Goal: Information Seeking & Learning: Learn about a topic

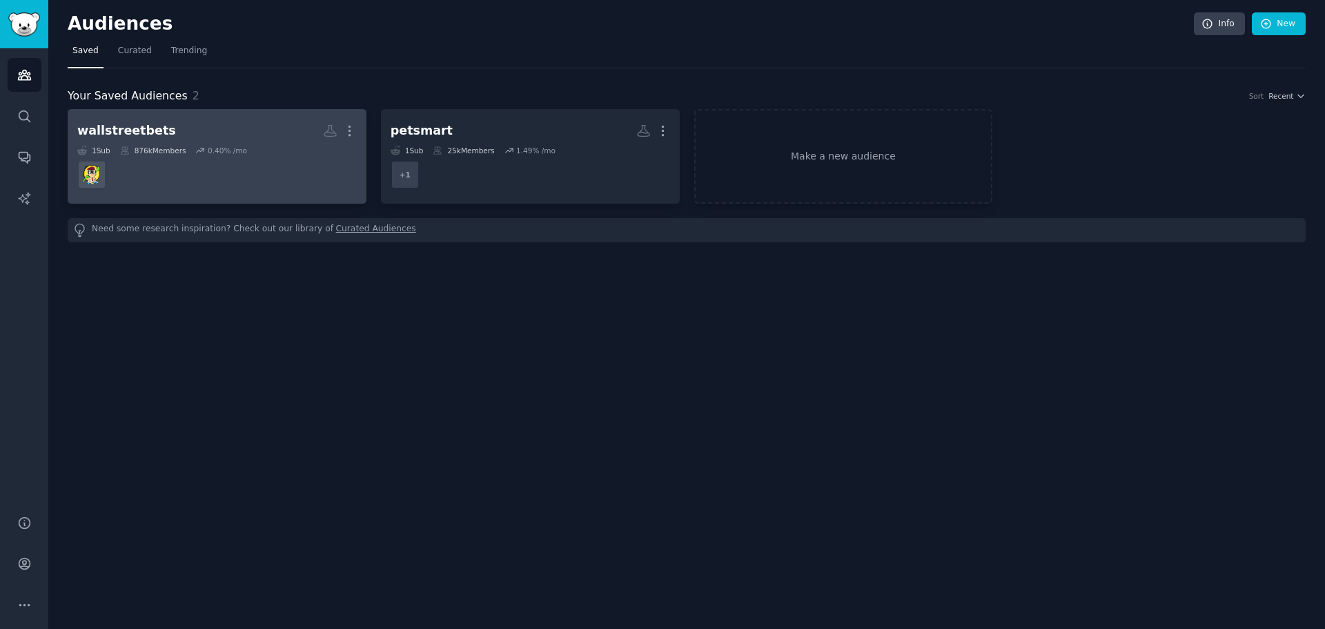
click at [262, 144] on div "wallstreetbets Custom Audience More 1 Sub 876k Members 0.40 % /mo" at bounding box center [217, 156] width 280 height 75
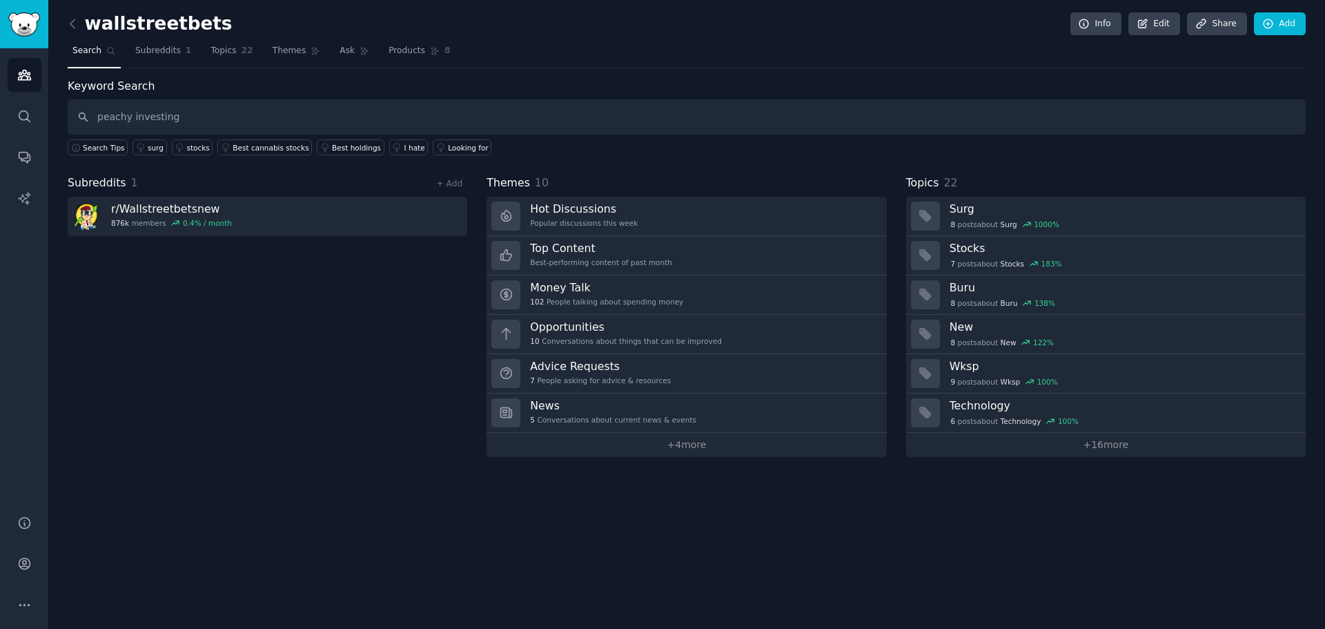
click at [81, 122] on input "peachy investing" at bounding box center [687, 116] width 1238 height 35
type input "peachy investing"
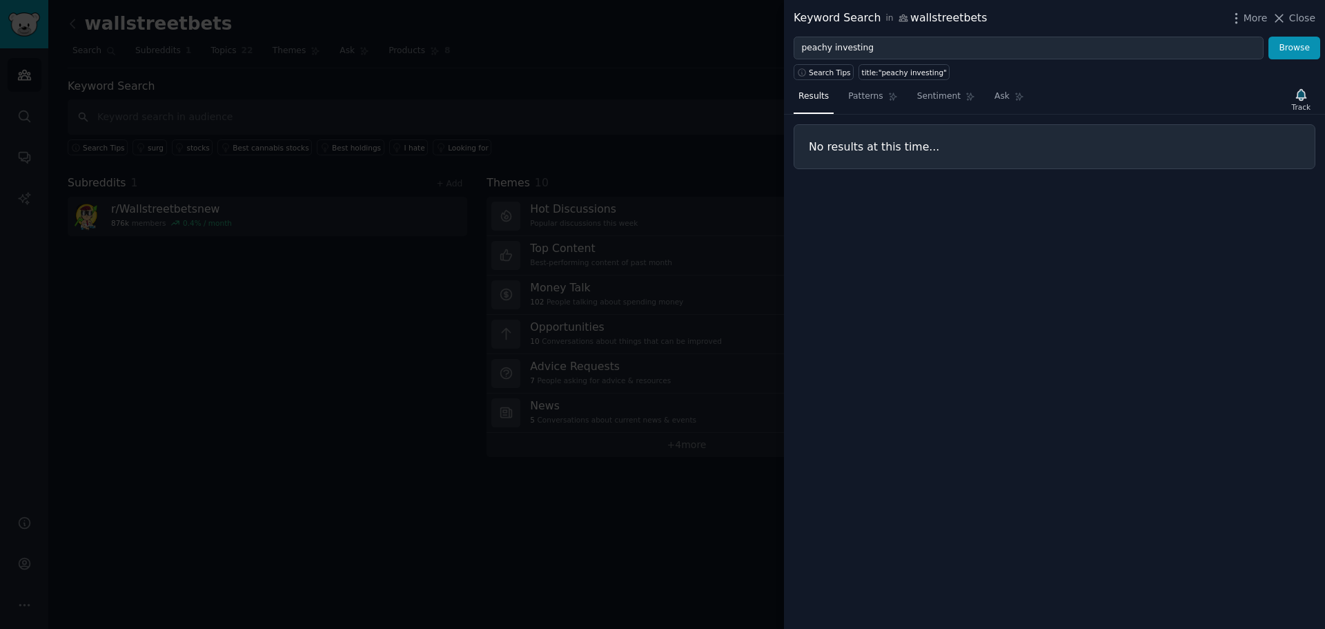
drag, startPoint x: 1006, startPoint y: 62, endPoint x: 1015, endPoint y: 56, distance: 10.4
click at [1007, 64] on div "Search Tips title:"peachy investing"" at bounding box center [1054, 69] width 541 height 21
click at [1313, 19] on span "Close" at bounding box center [1302, 18] width 26 height 14
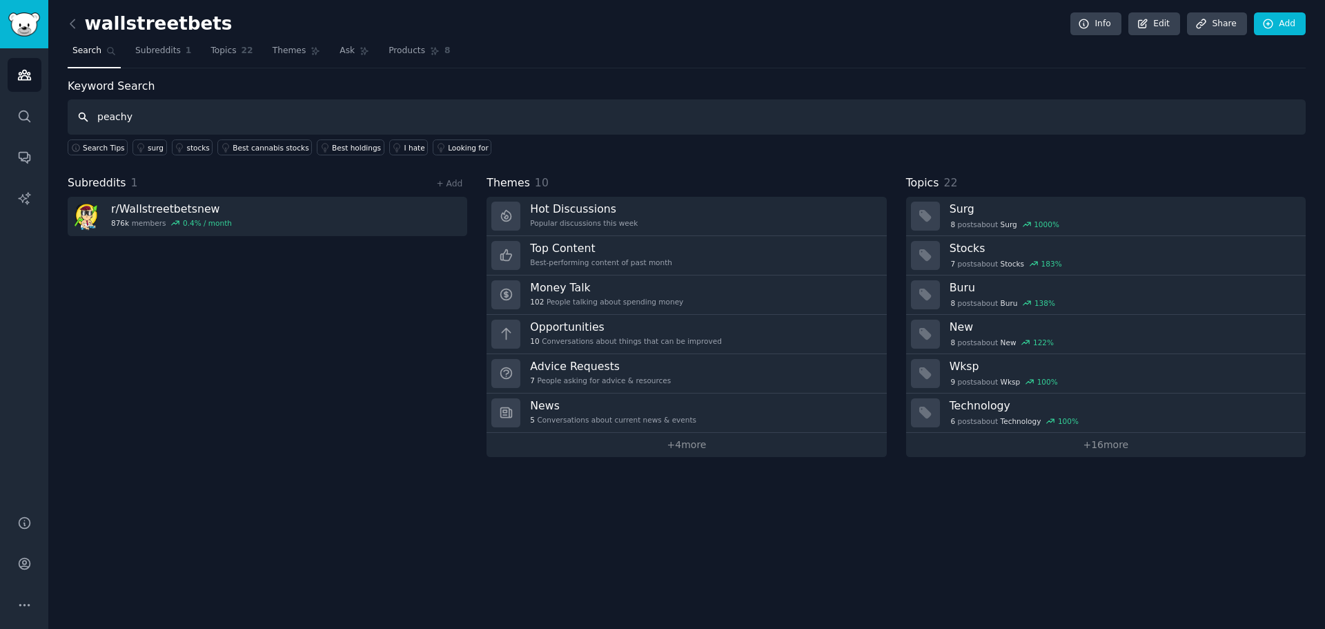
type input "peachy"
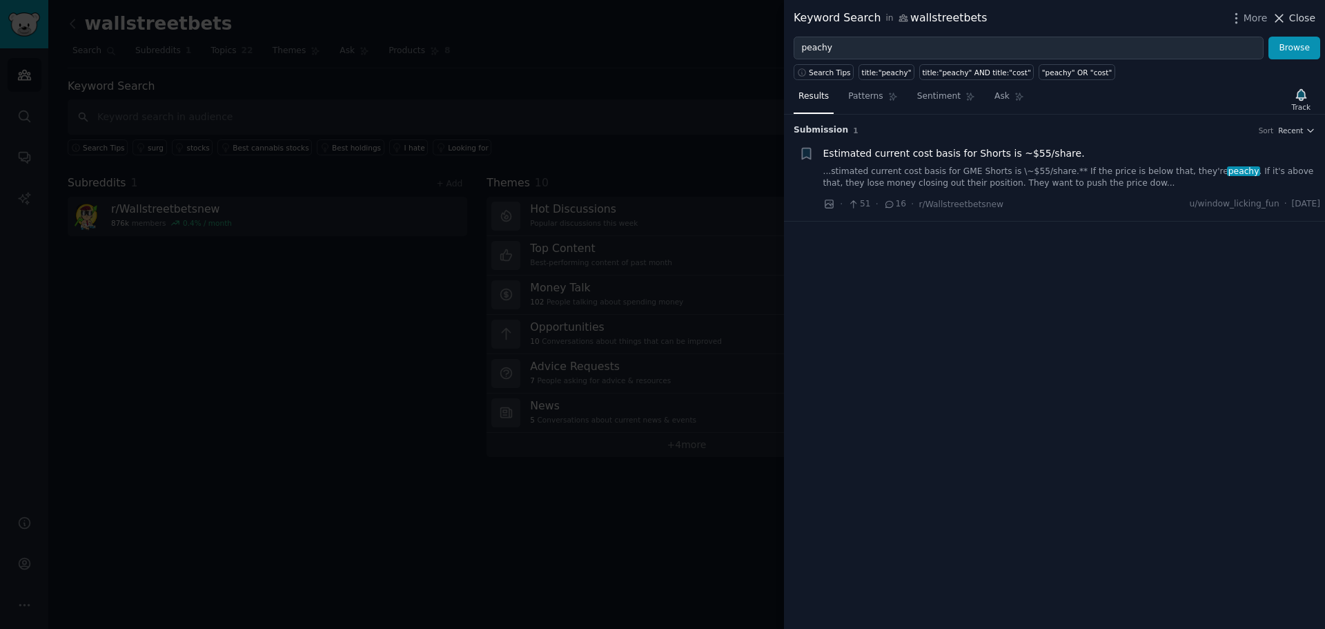
click at [1293, 12] on span "Close" at bounding box center [1302, 18] width 26 height 14
